Goal: Information Seeking & Learning: Find specific fact

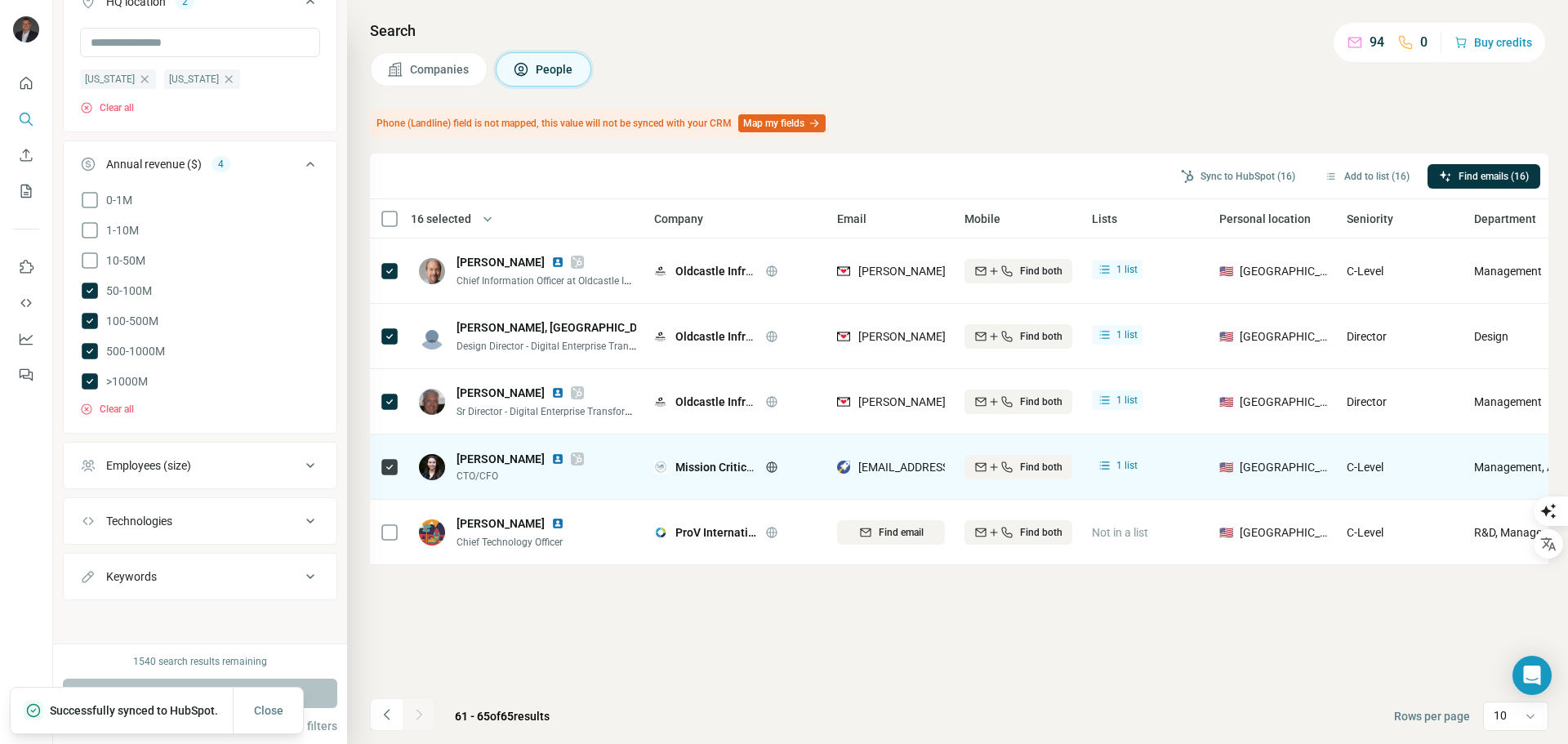
scroll to position [245, 0]
click at [564, 456] on img at bounding box center [558, 459] width 13 height 13
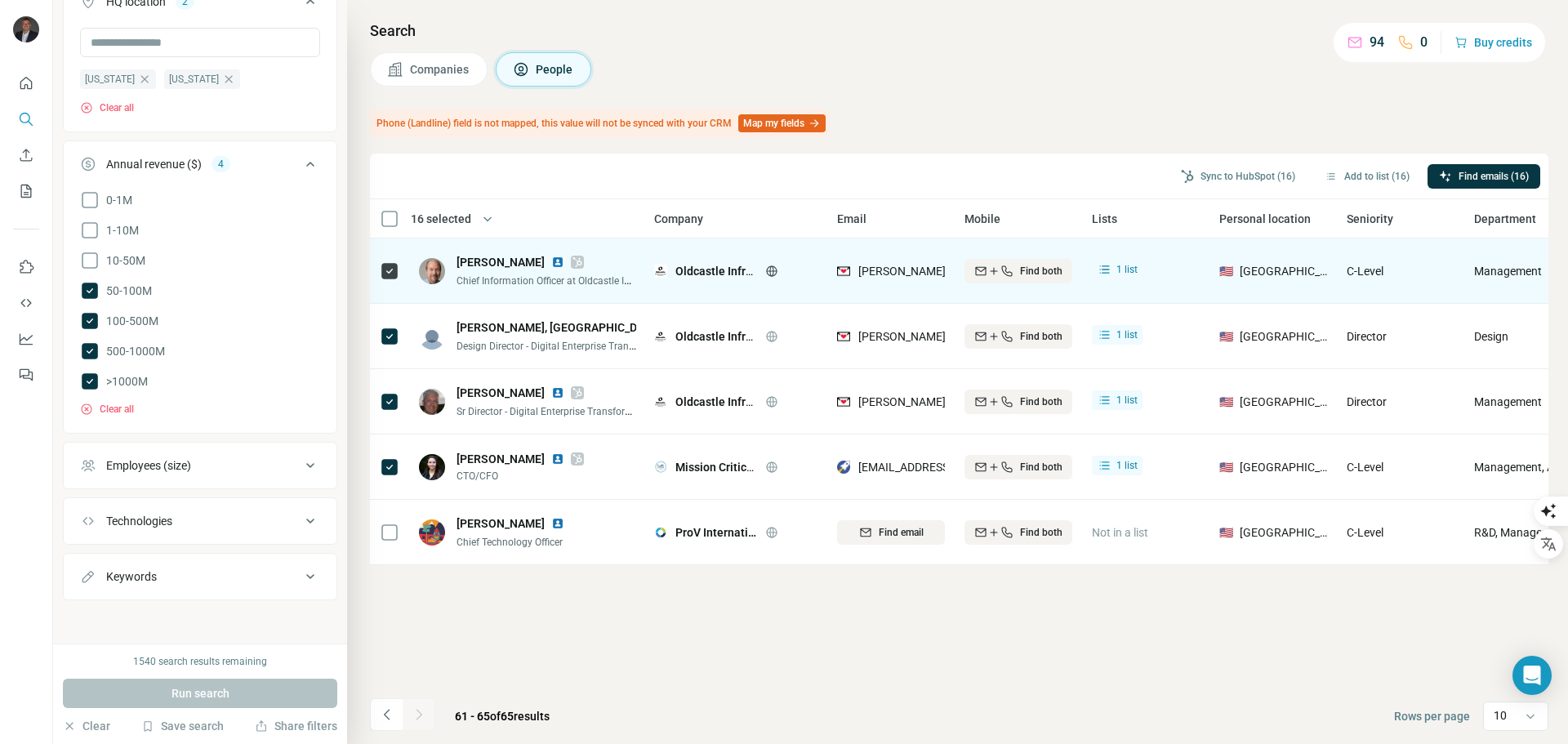
click at [551, 261] on img at bounding box center [558, 262] width 13 height 13
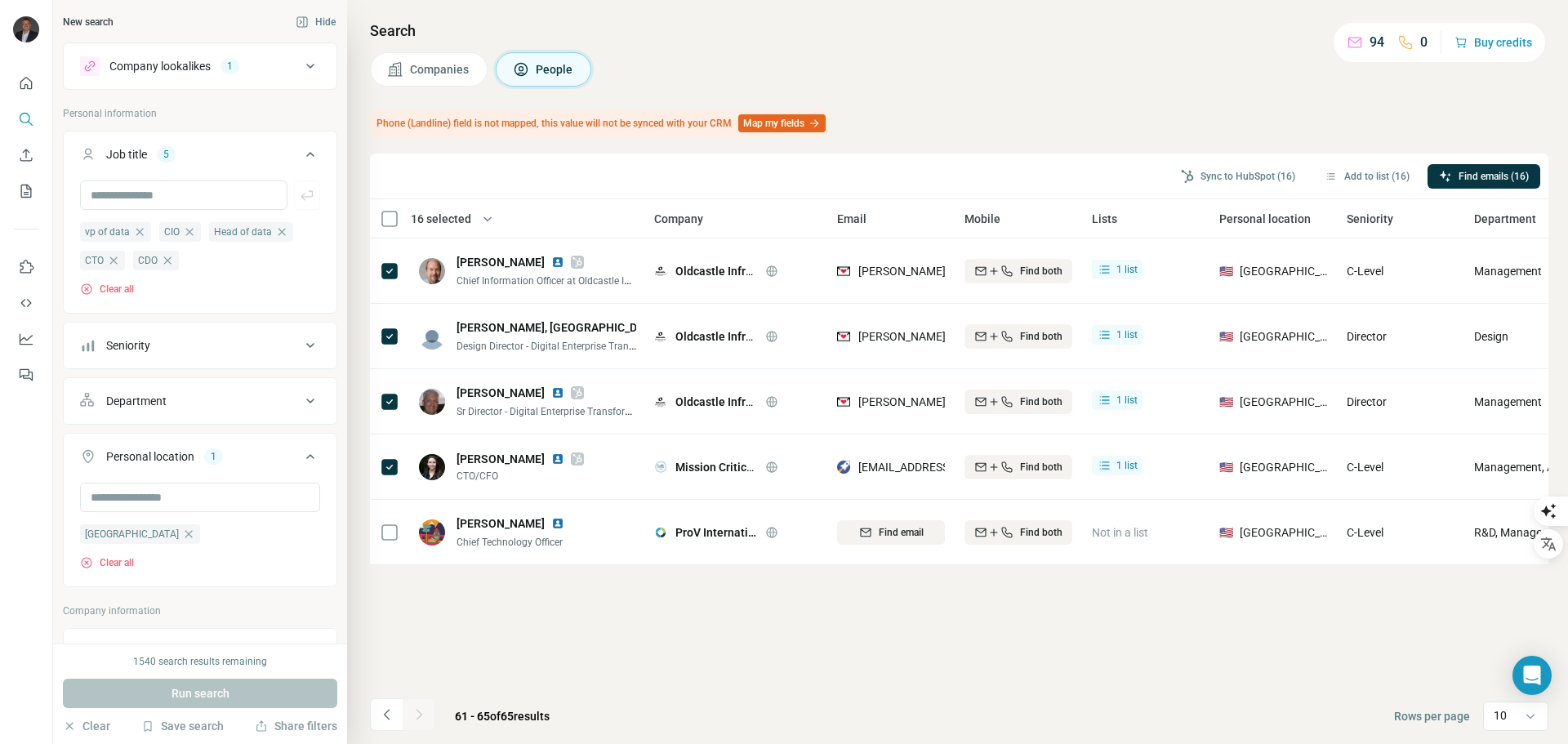
scroll to position [163, 0]
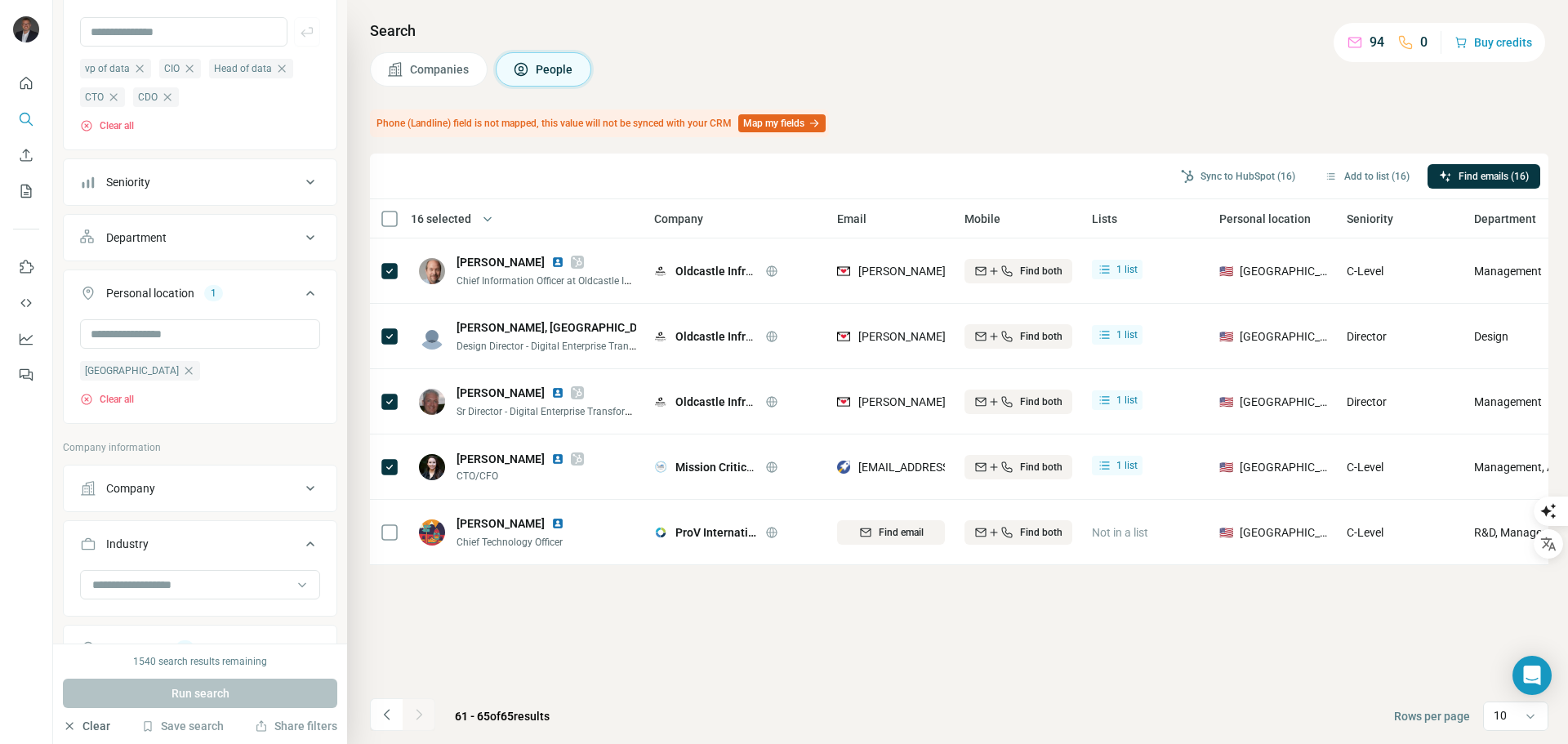
click at [94, 733] on button "Clear" at bounding box center [86, 725] width 48 height 16
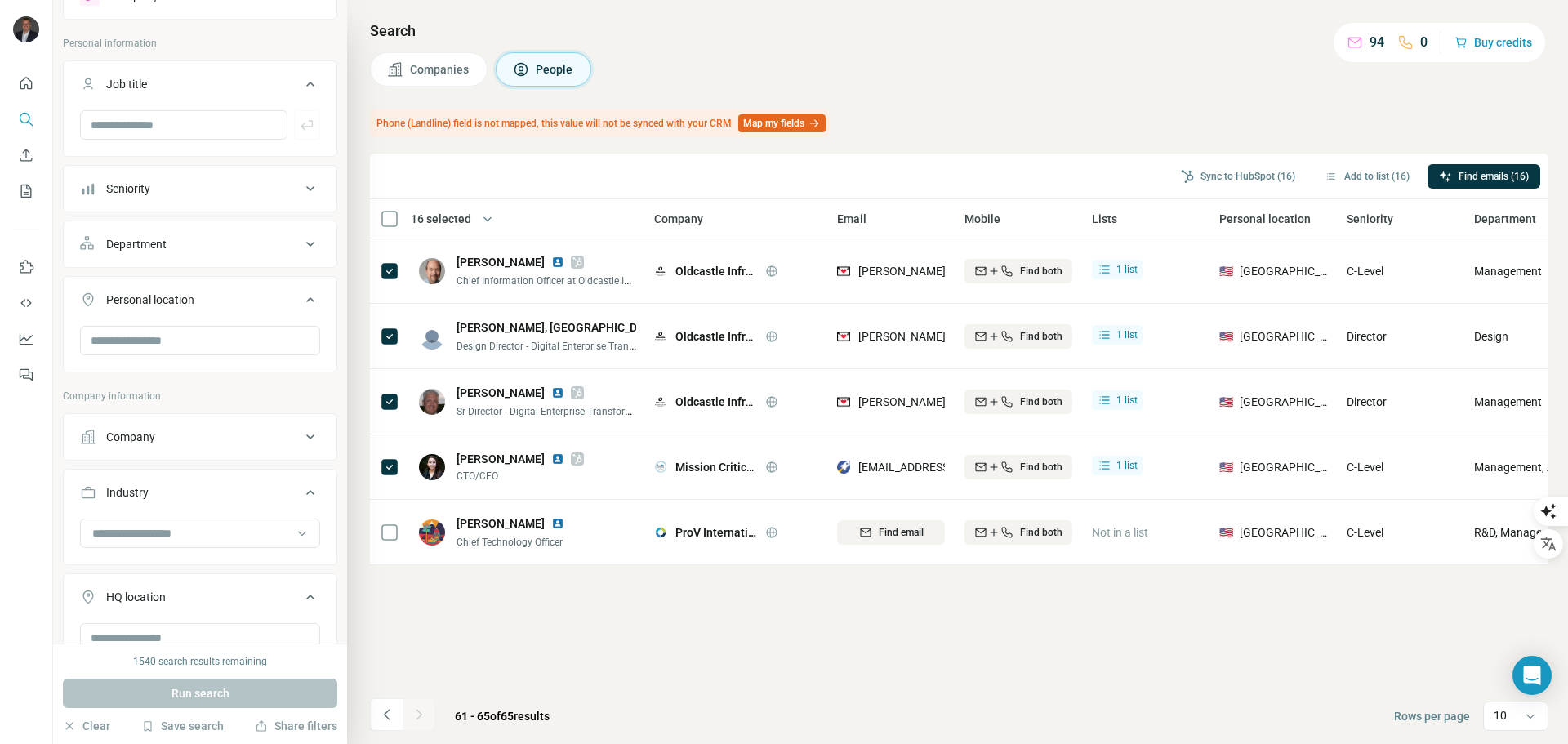
scroll to position [0, 0]
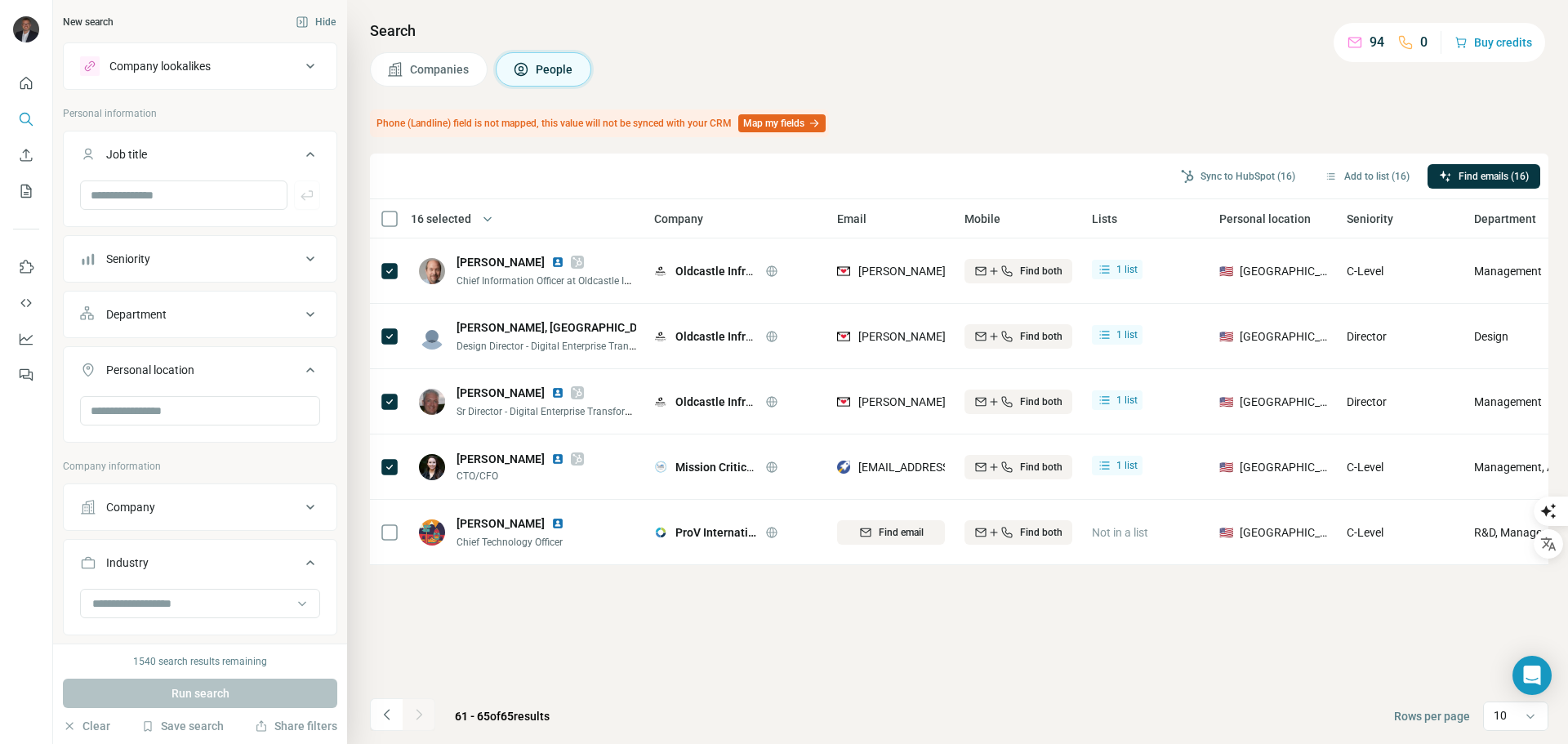
click at [182, 65] on div "Company lookalikes" at bounding box center [160, 65] width 101 height 16
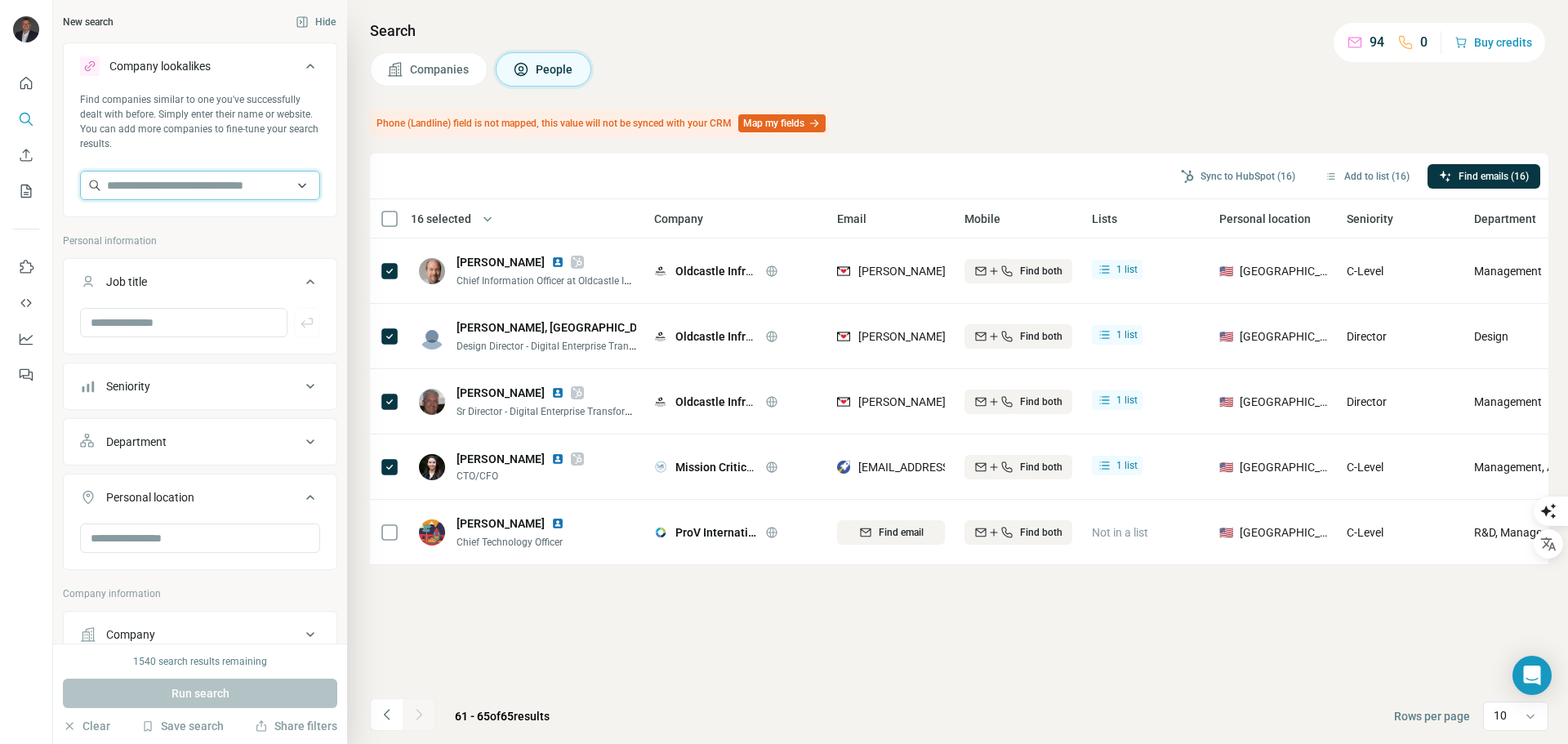
click at [160, 182] on input "text" at bounding box center [200, 185] width 240 height 29
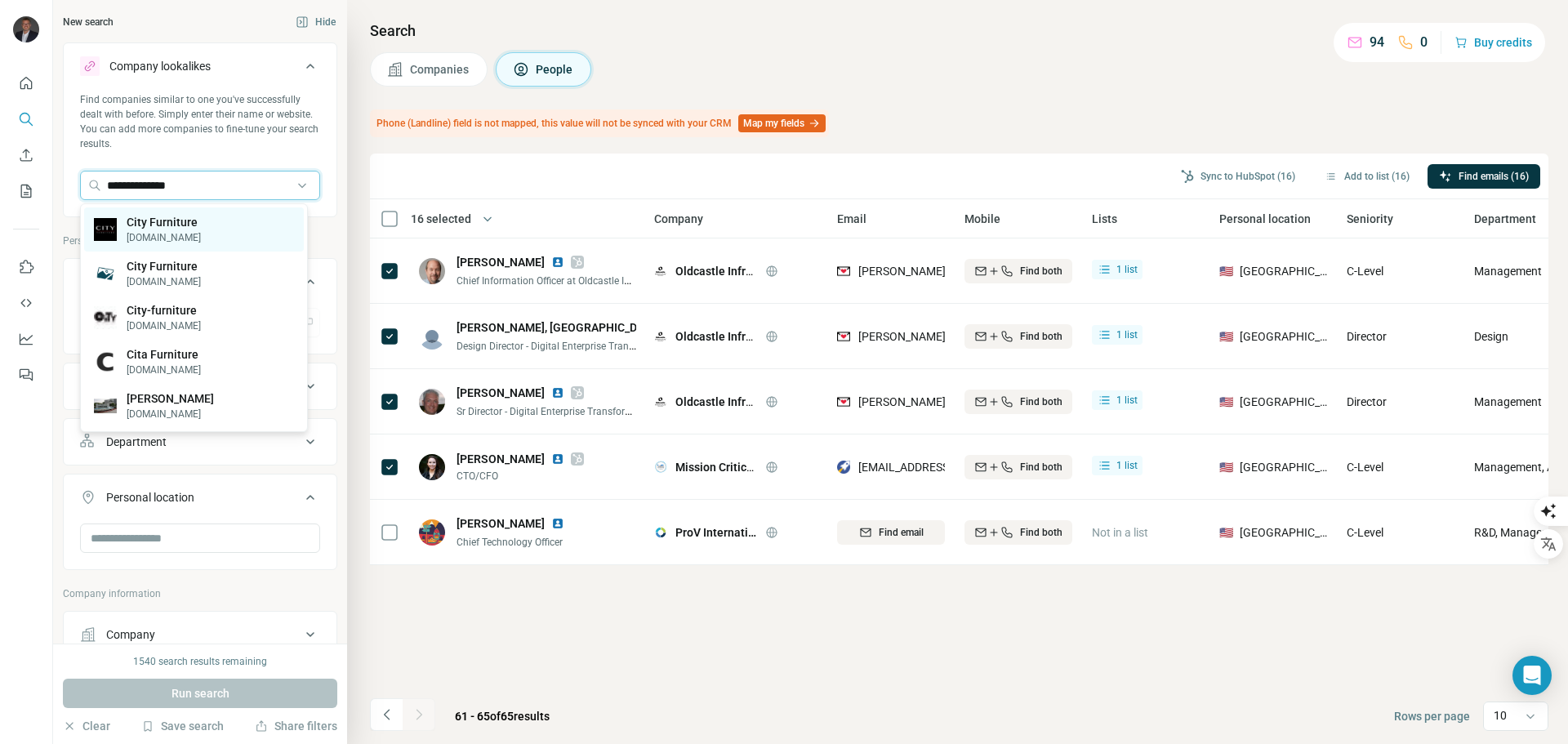
type input "**********"
click at [164, 226] on p "City Furniture" at bounding box center [164, 221] width 75 height 16
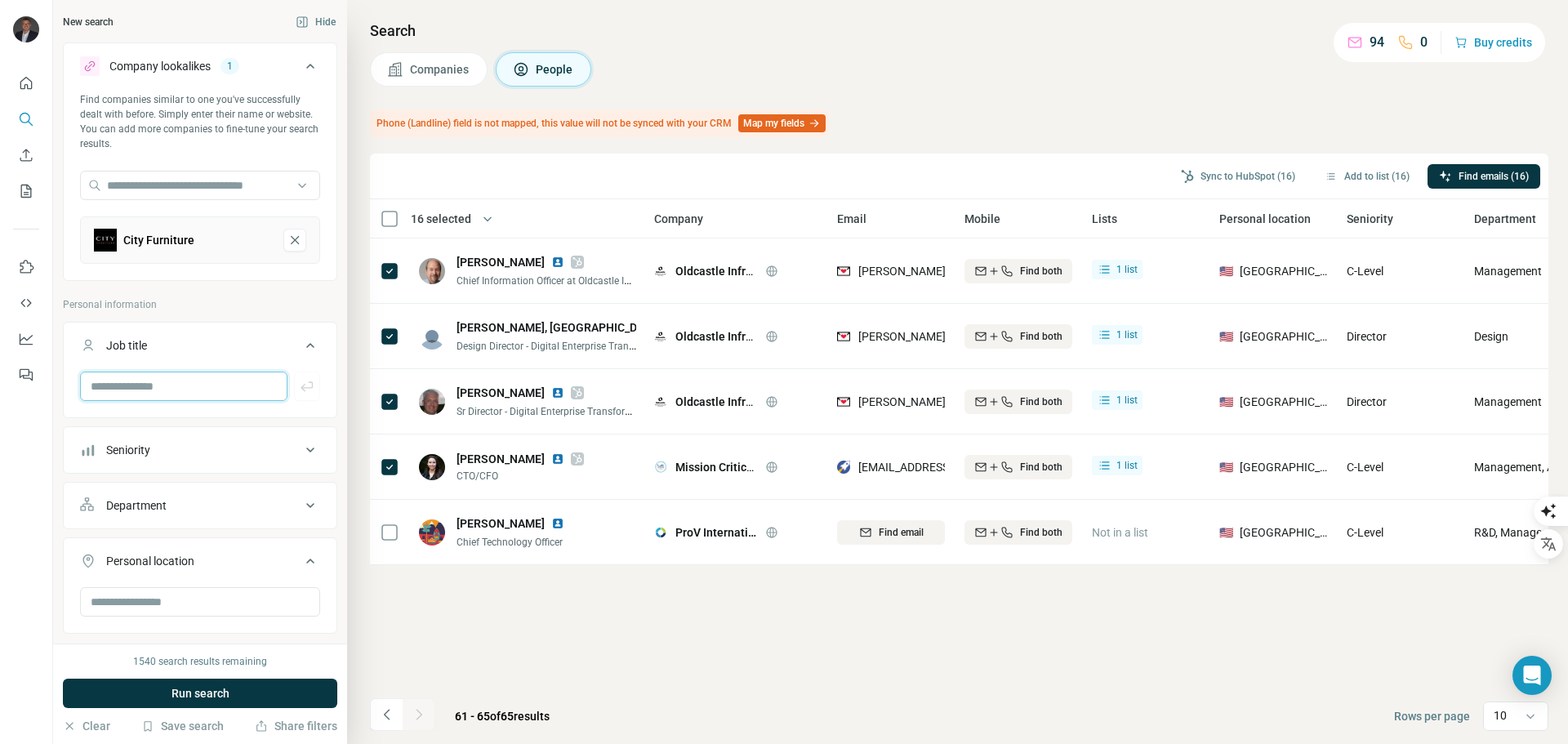
click at [161, 389] on input "text" at bounding box center [184, 386] width 207 height 29
click at [204, 693] on span "Run search" at bounding box center [201, 693] width 58 height 16
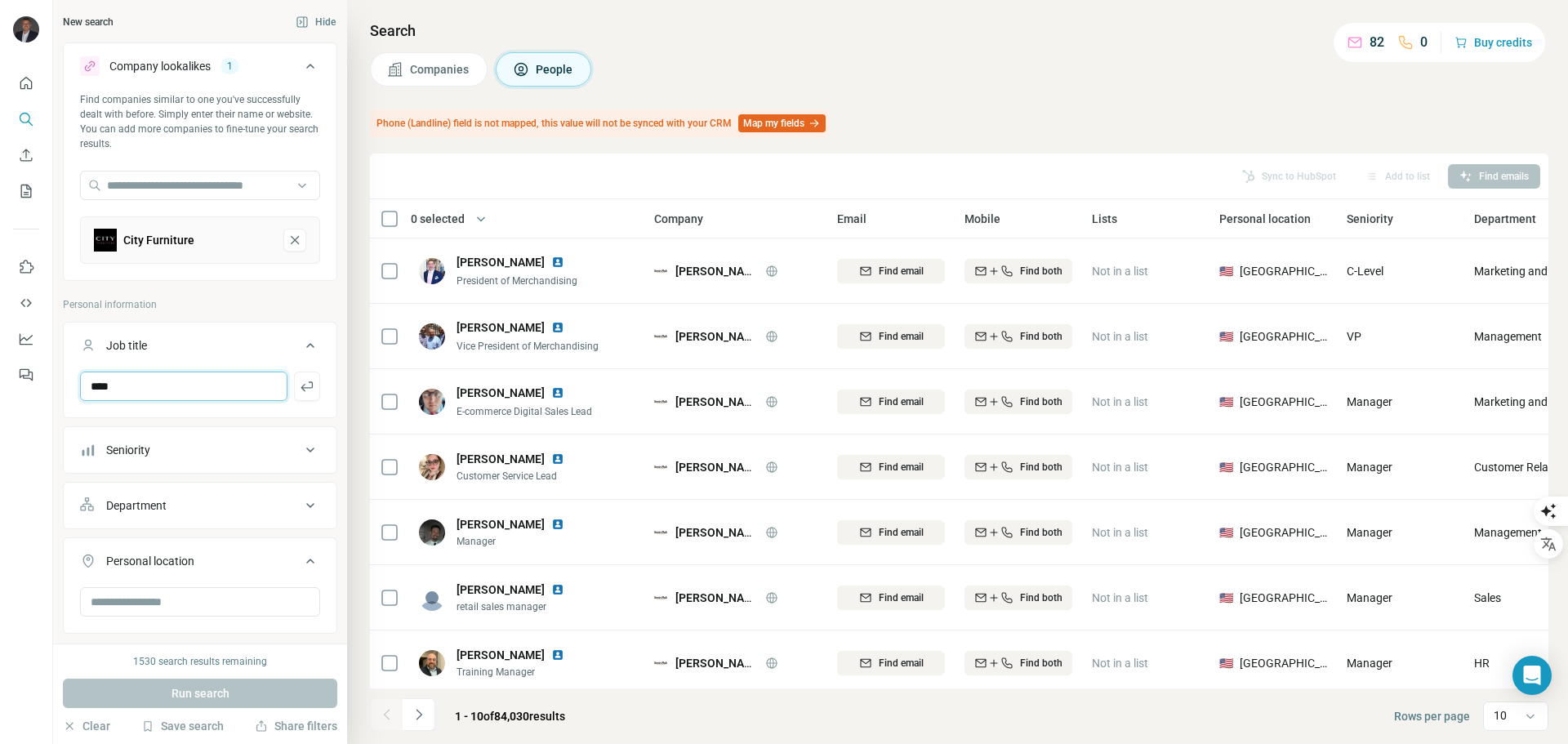
click at [153, 386] on input "****" at bounding box center [184, 386] width 207 height 29
type input "**********"
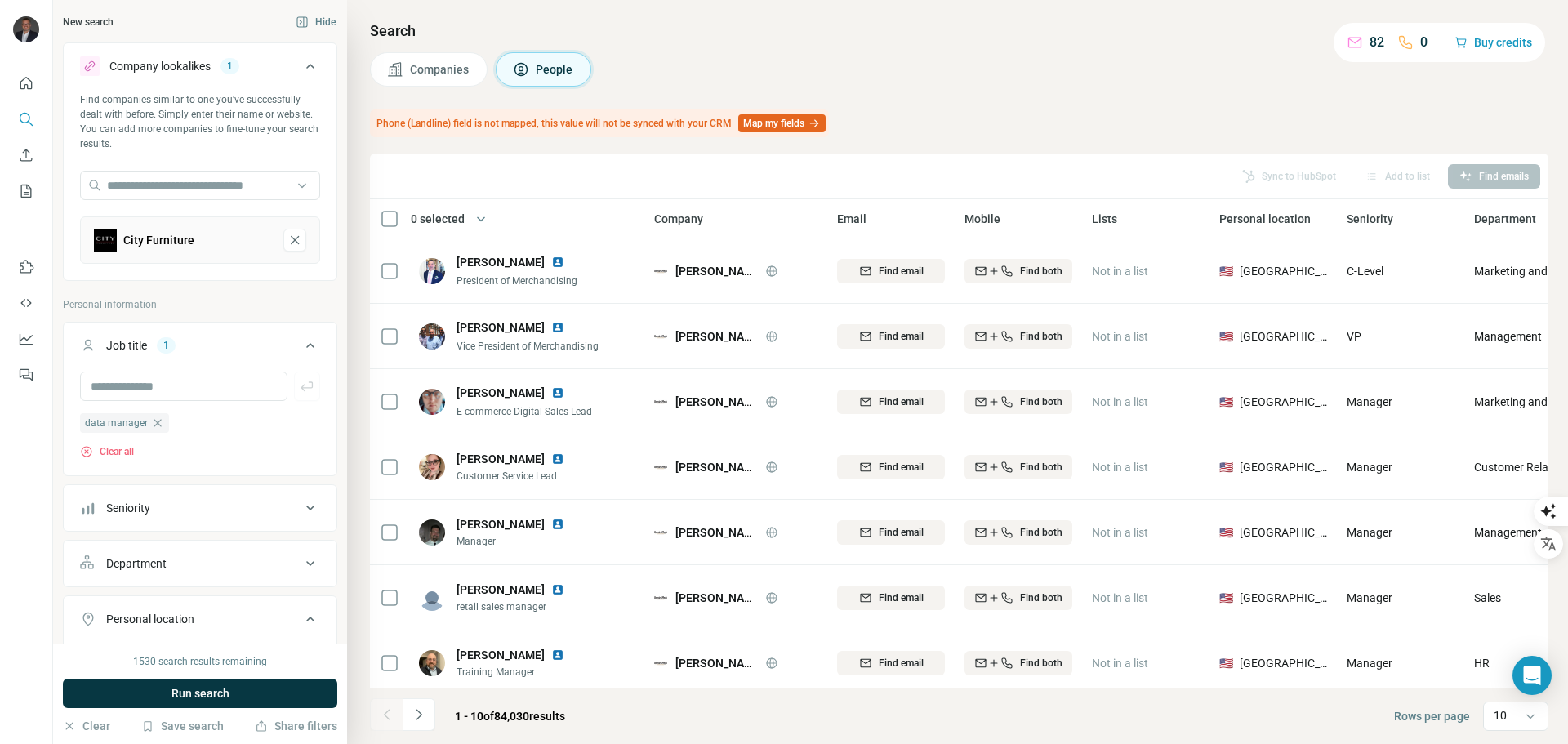
click at [230, 238] on div "City Furniture" at bounding box center [182, 240] width 177 height 22
click at [192, 191] on input "text" at bounding box center [200, 185] width 240 height 29
click at [192, 186] on input "text" at bounding box center [200, 185] width 240 height 29
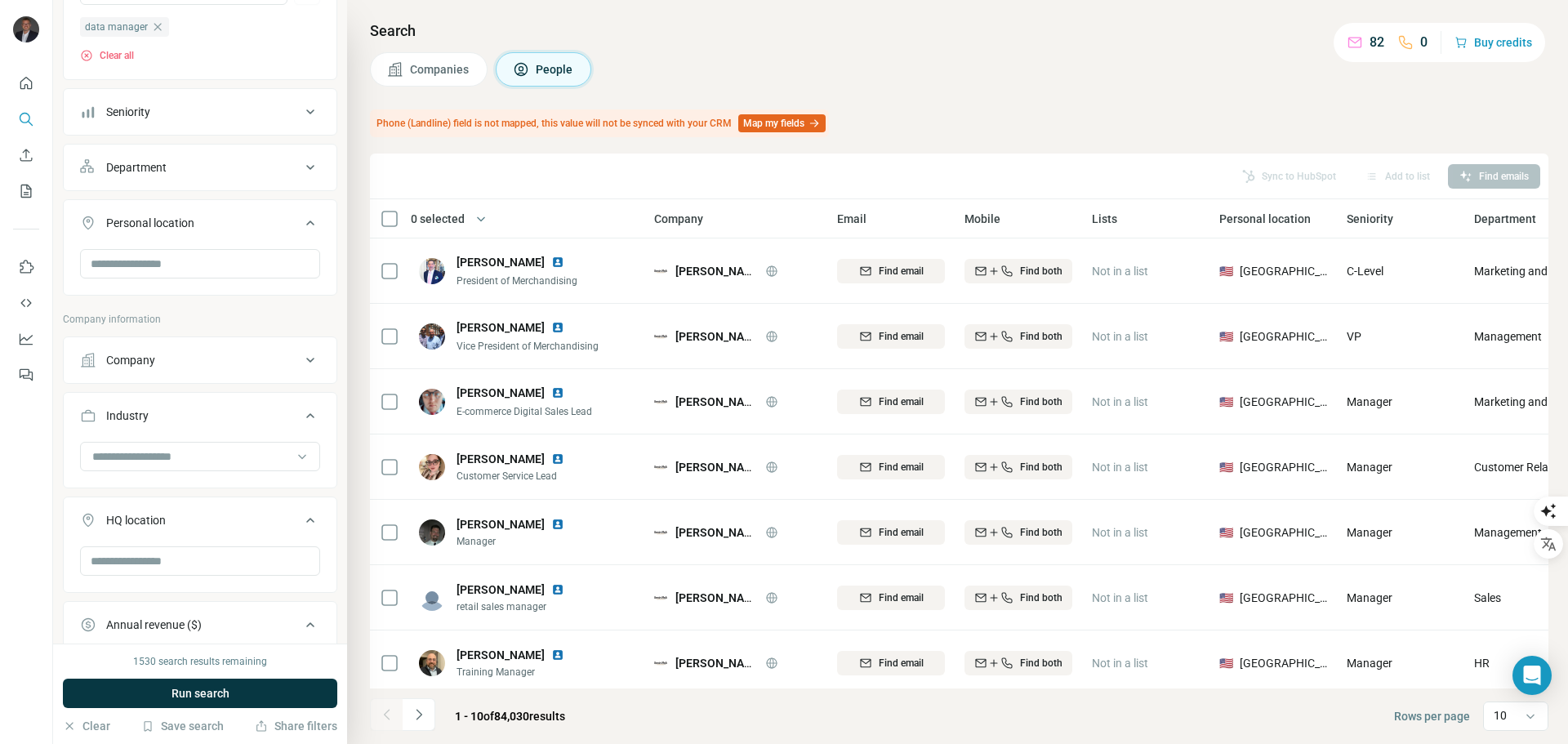
scroll to position [408, 0]
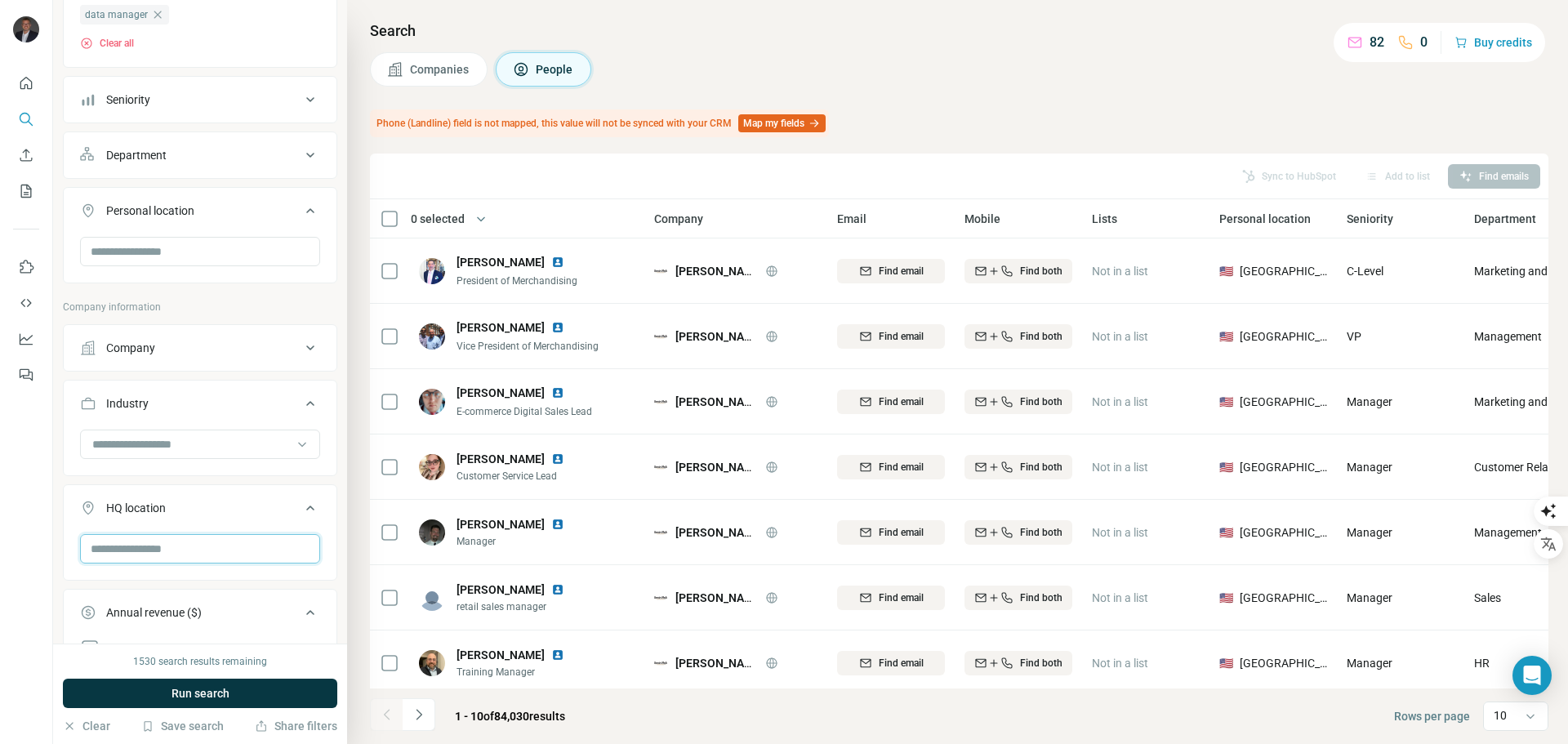
click at [177, 553] on input "text" at bounding box center [200, 548] width 240 height 29
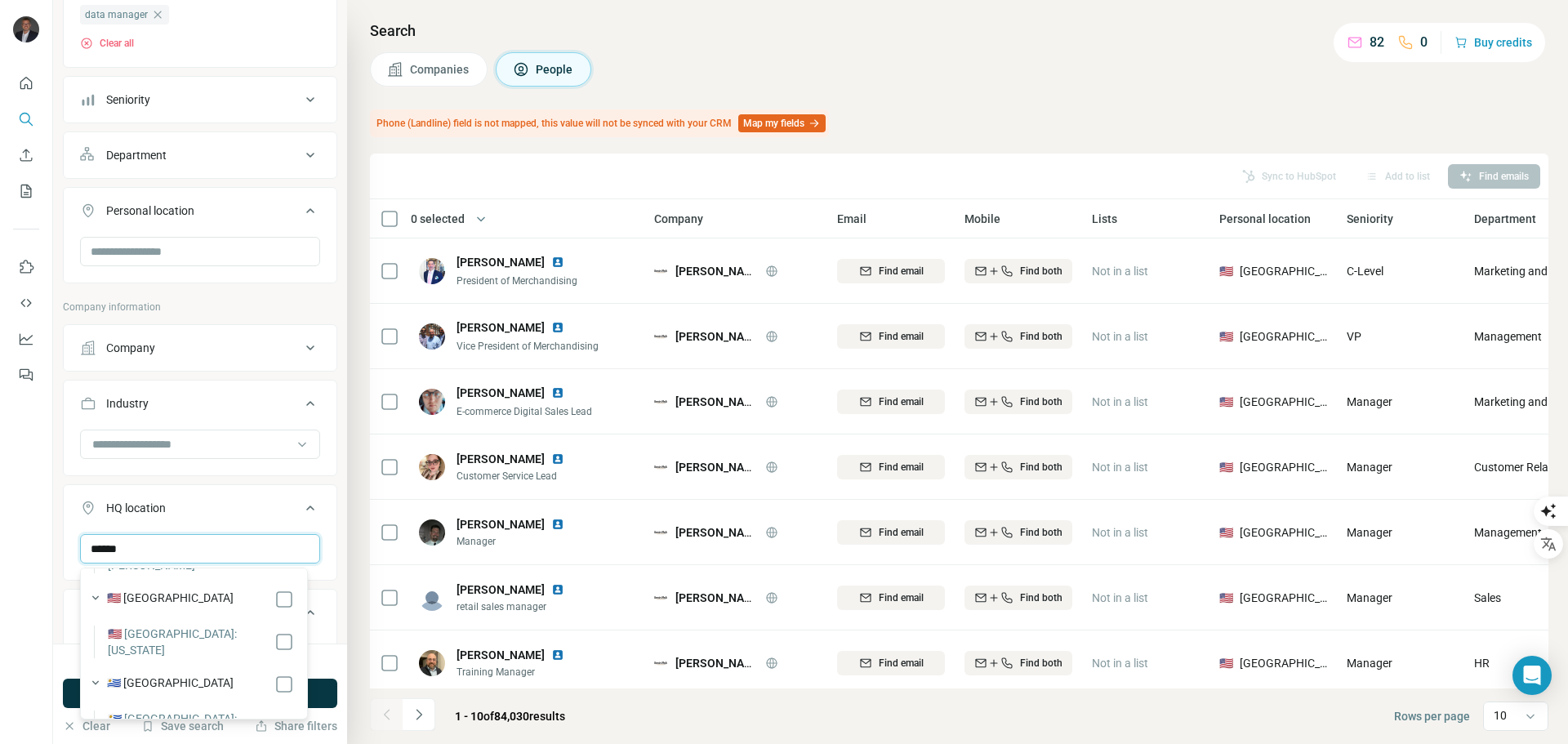
scroll to position [9, 0]
type input "******"
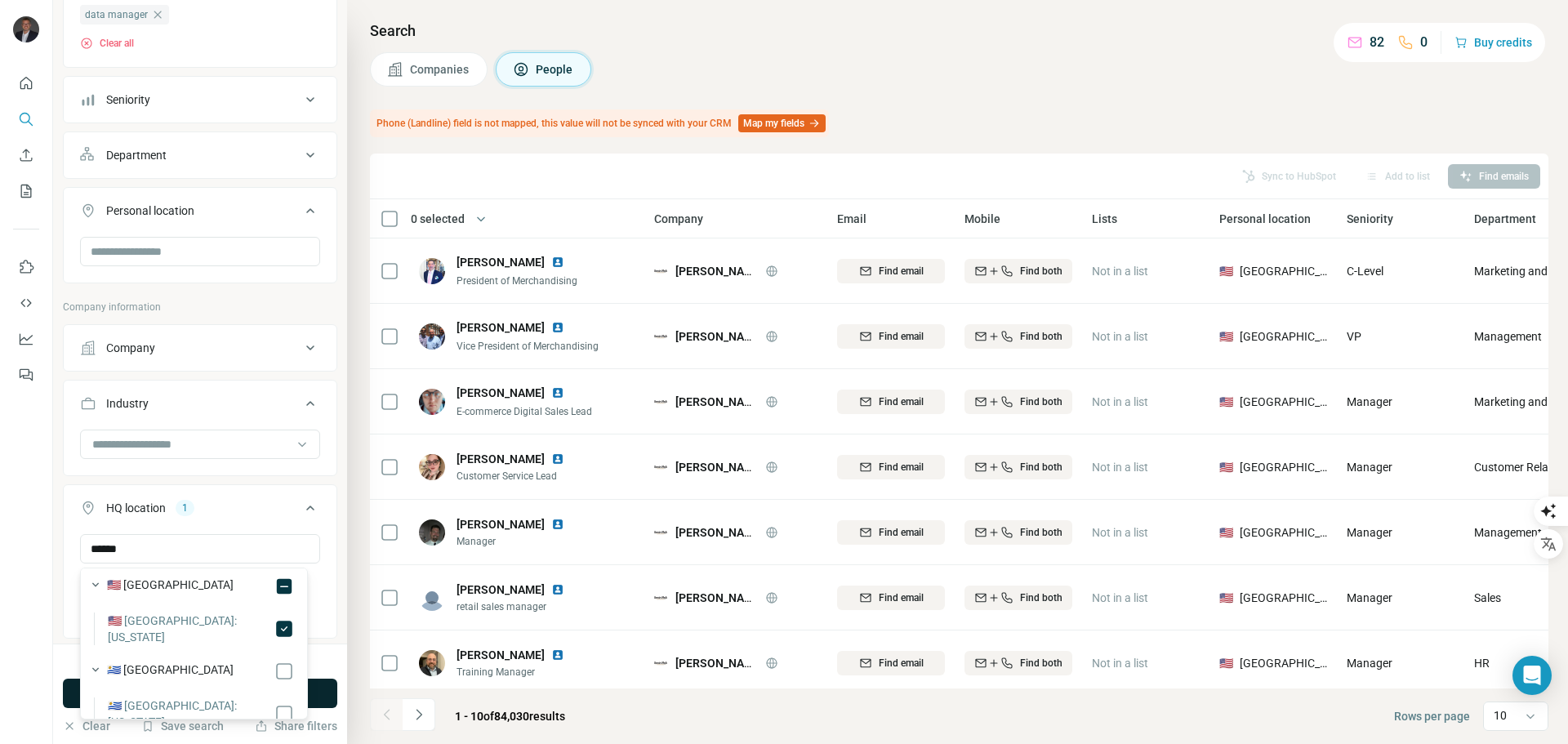
click at [315, 694] on button "Run search" at bounding box center [200, 693] width 275 height 29
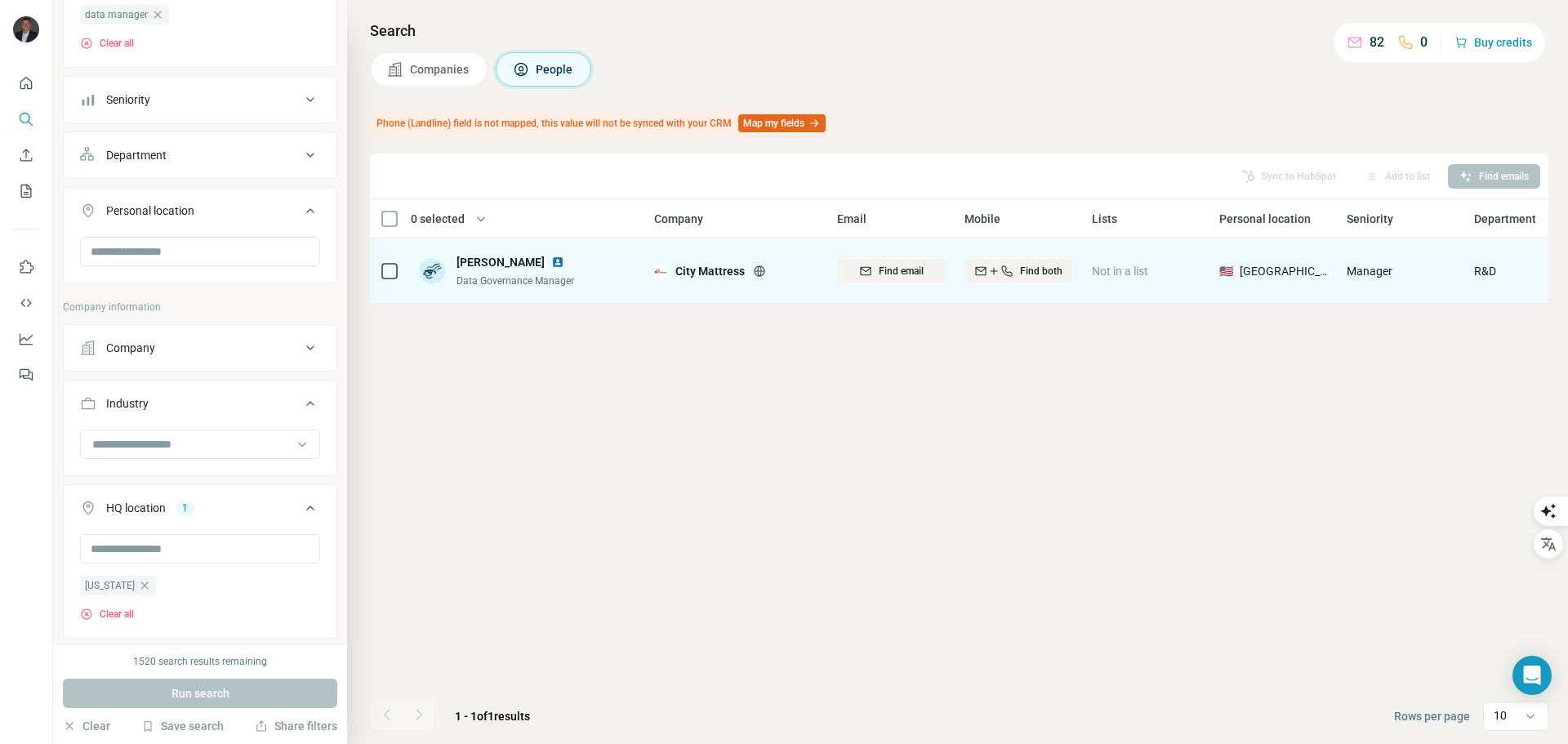
click at [765, 270] on icon at bounding box center [759, 271] width 13 height 13
click at [551, 258] on img at bounding box center [558, 262] width 13 height 13
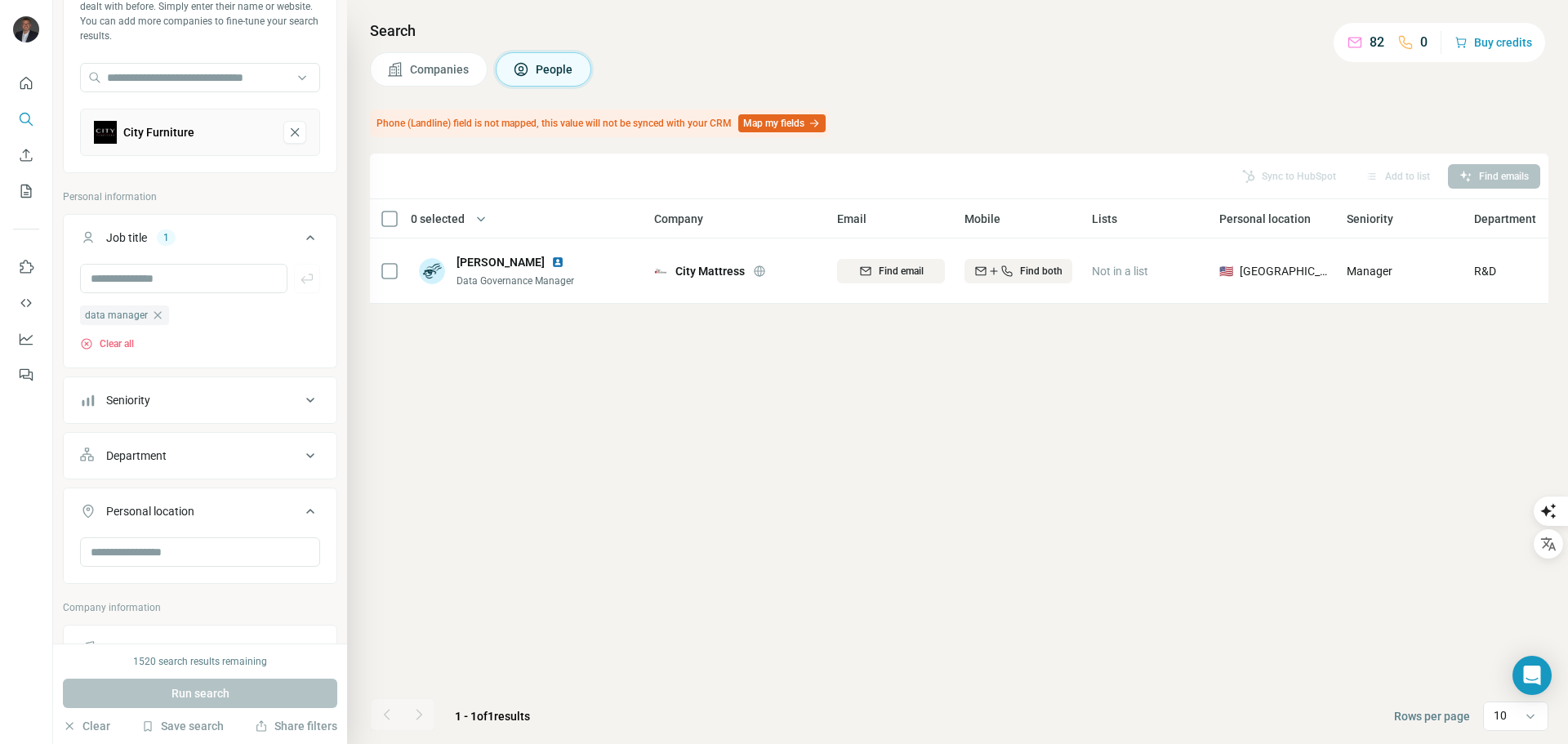
scroll to position [81, 0]
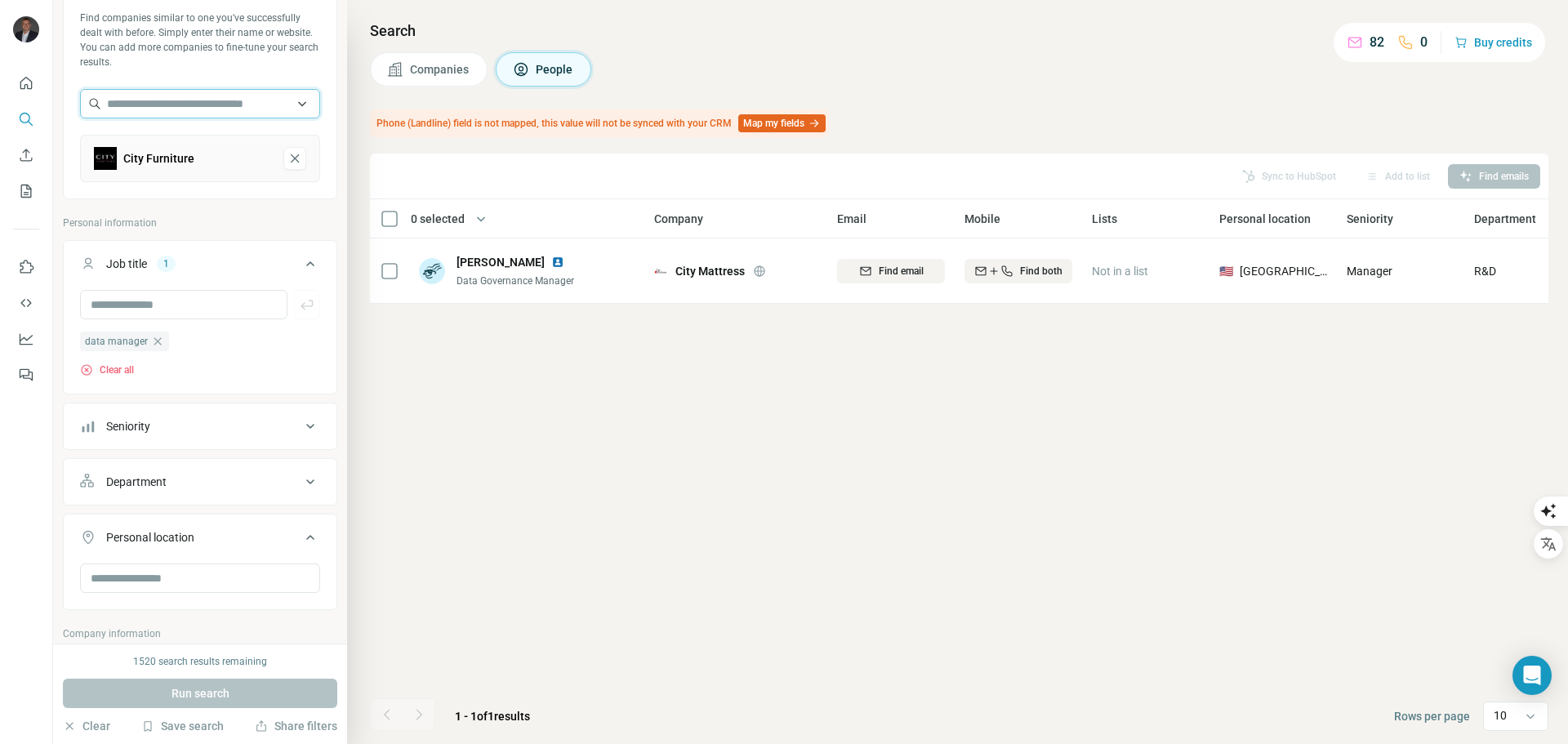
click at [228, 107] on input "text" at bounding box center [200, 103] width 240 height 29
click at [85, 723] on button "Clear" at bounding box center [86, 725] width 48 height 16
